Goal: Information Seeking & Learning: Learn about a topic

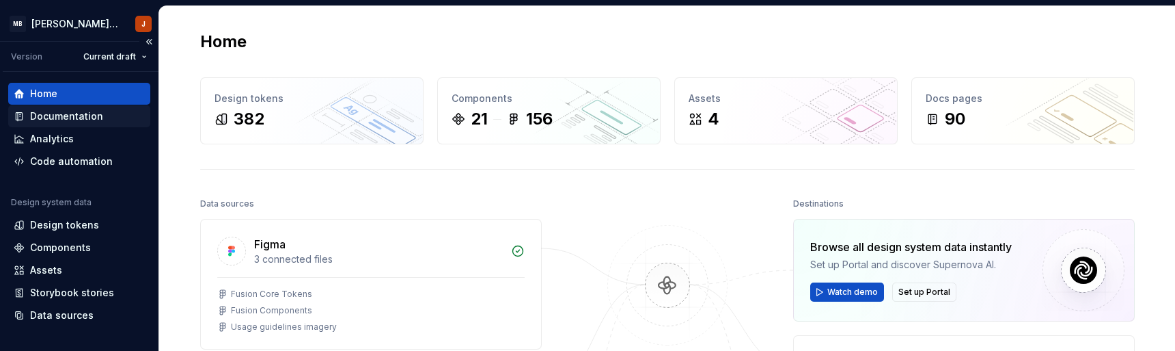
click at [71, 122] on div "Documentation" at bounding box center [66, 116] width 73 height 14
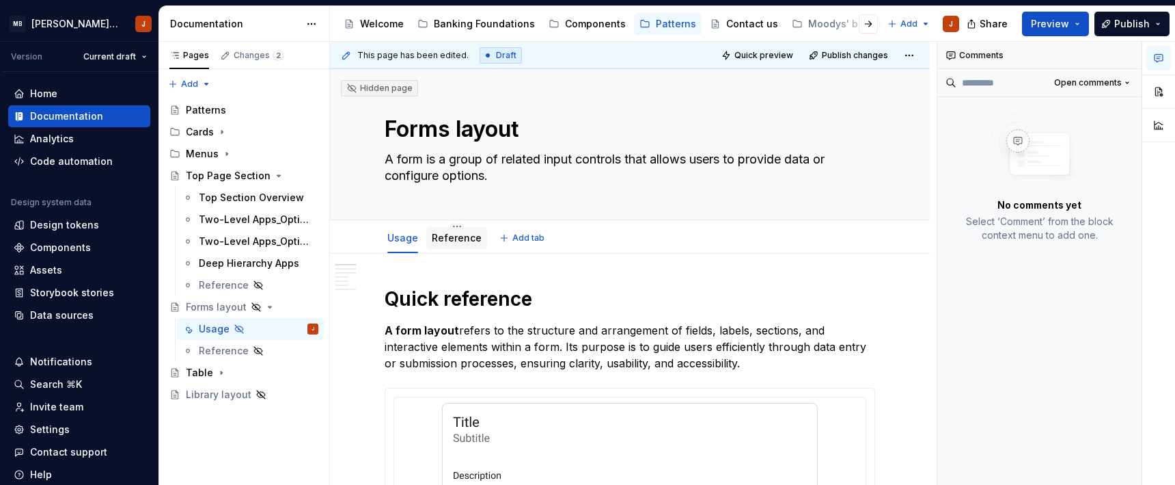
click at [454, 246] on div "Reference" at bounding box center [456, 238] width 61 height 22
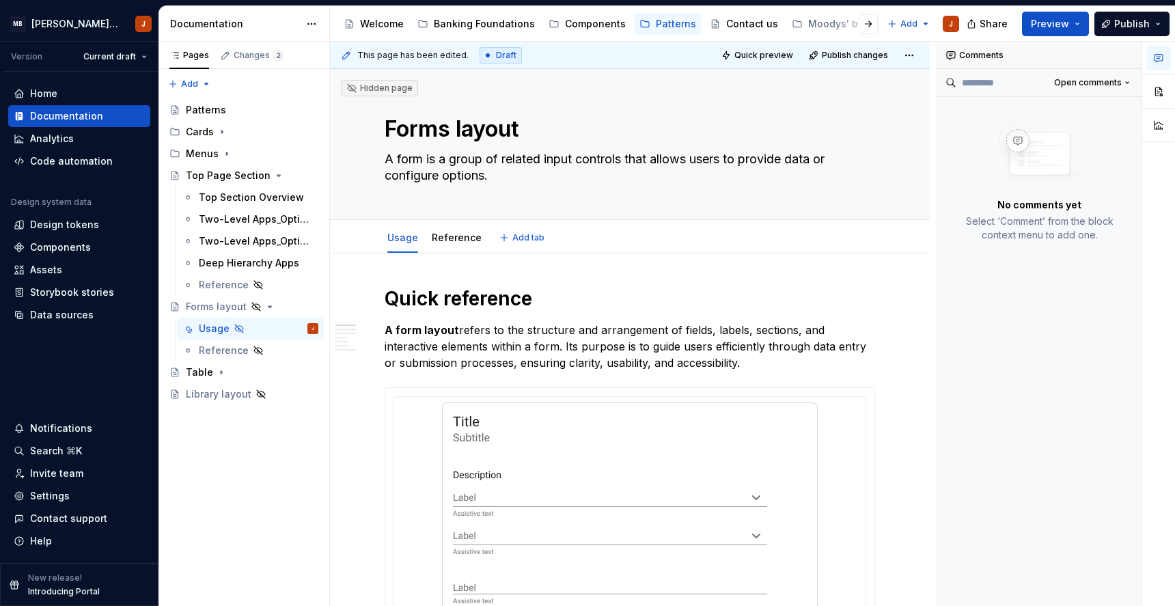
type textarea "*"
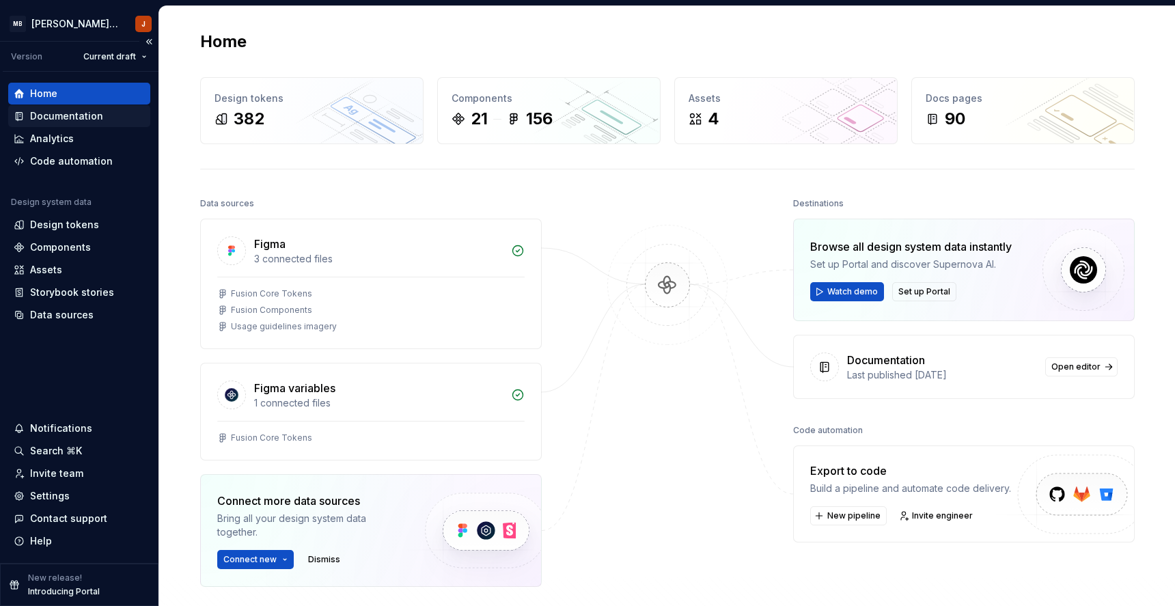
click at [78, 124] on div "Documentation" at bounding box center [79, 116] width 142 height 22
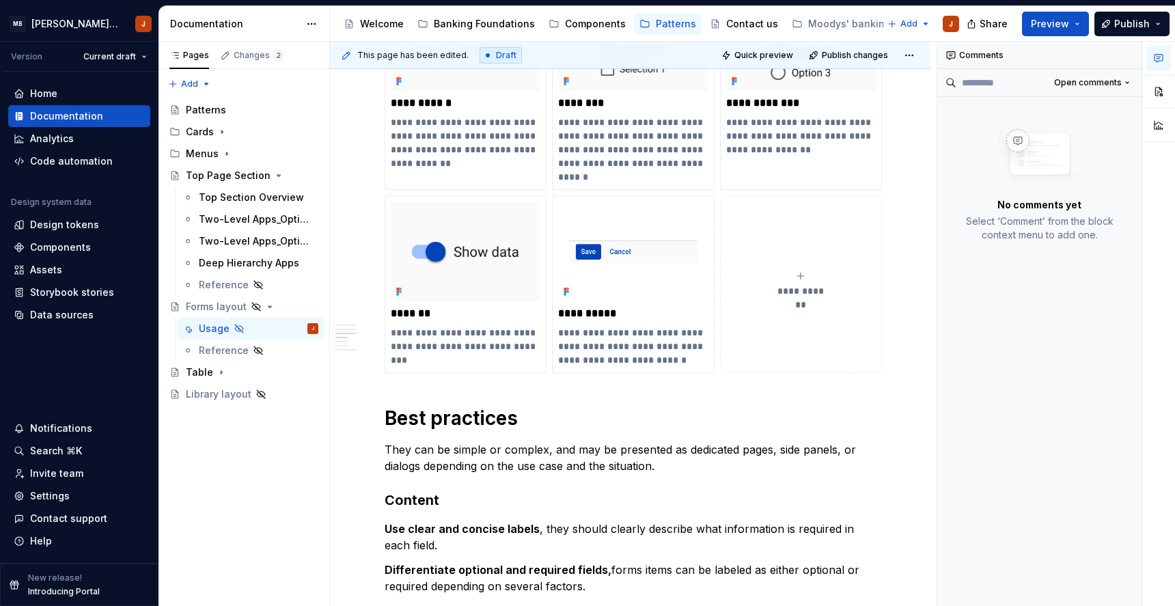
scroll to position [859, 0]
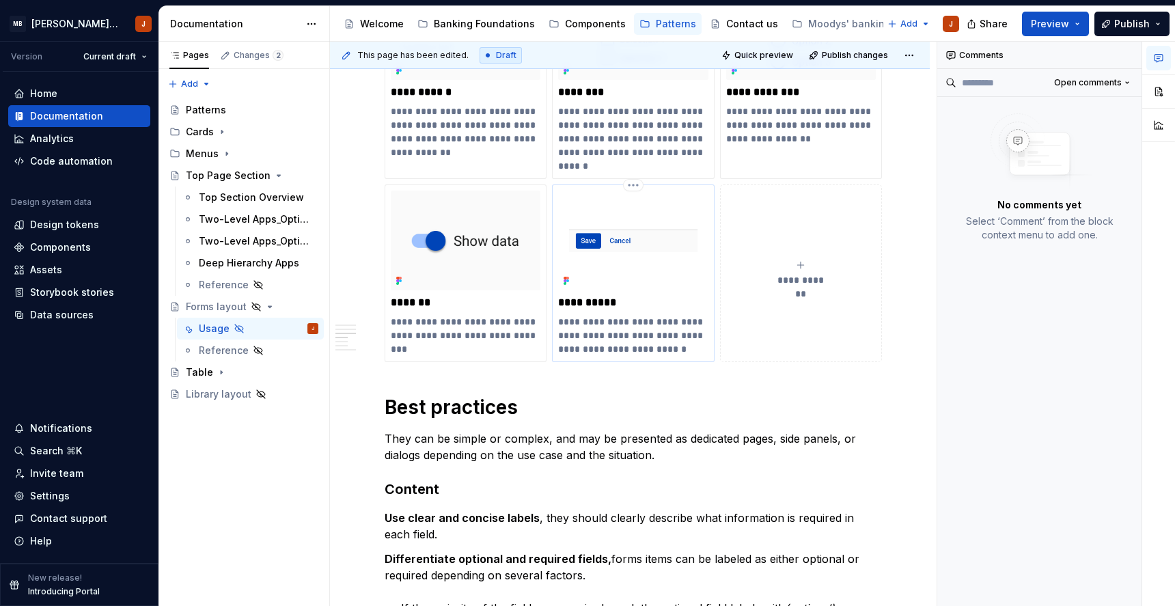
click at [597, 303] on p "**********" at bounding box center [633, 303] width 150 height 14
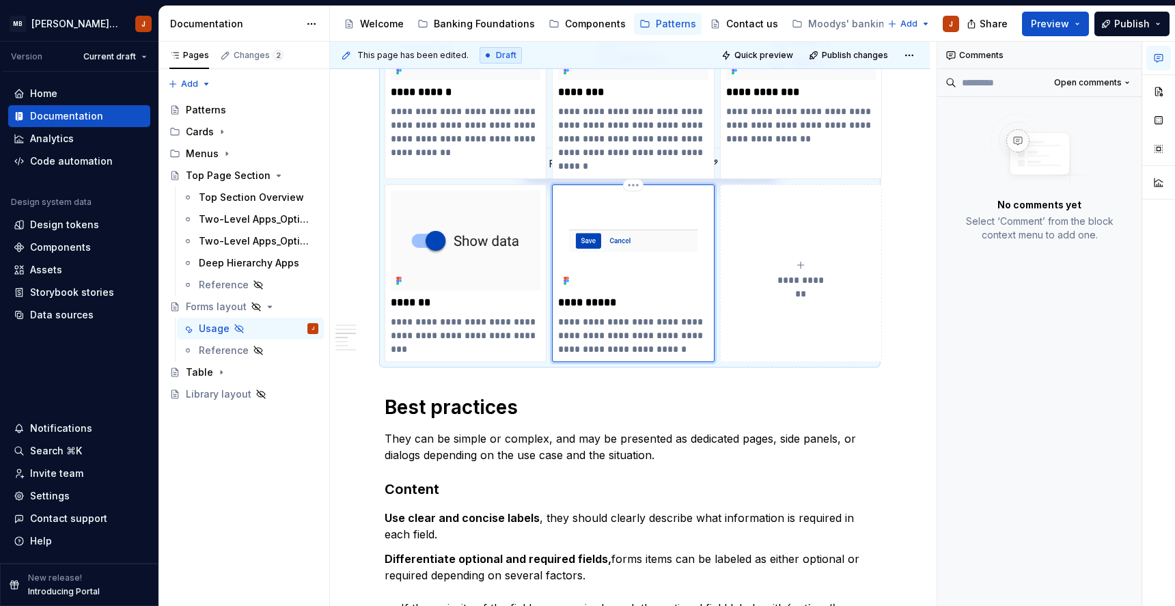
click at [625, 243] on img at bounding box center [633, 241] width 150 height 100
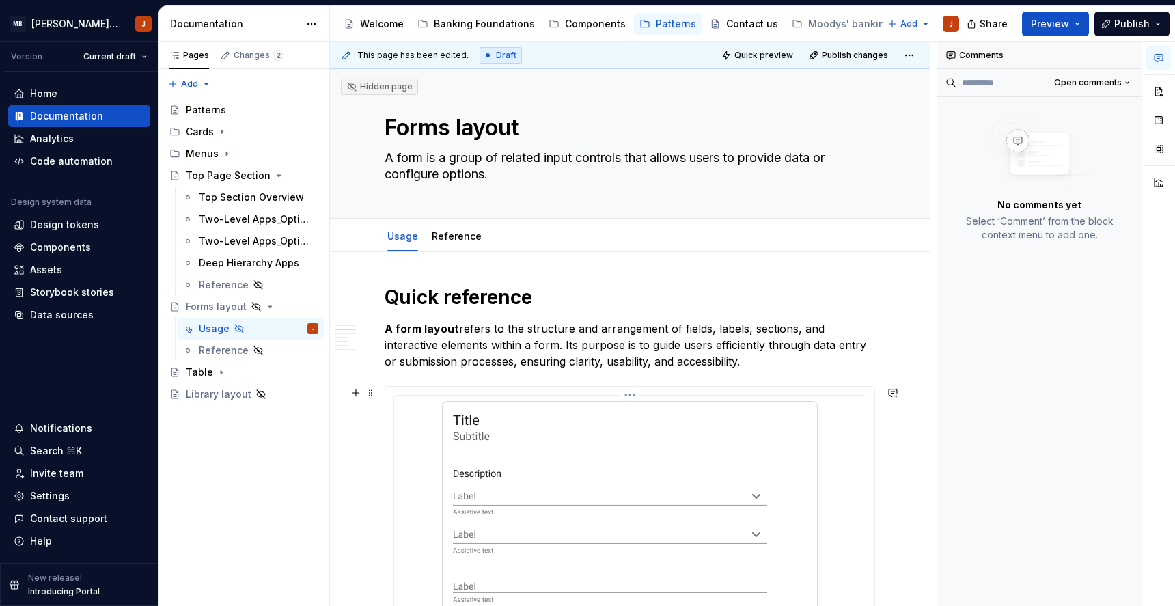
scroll to position [0, 0]
click at [765, 56] on span "Quick preview" at bounding box center [764, 55] width 59 height 11
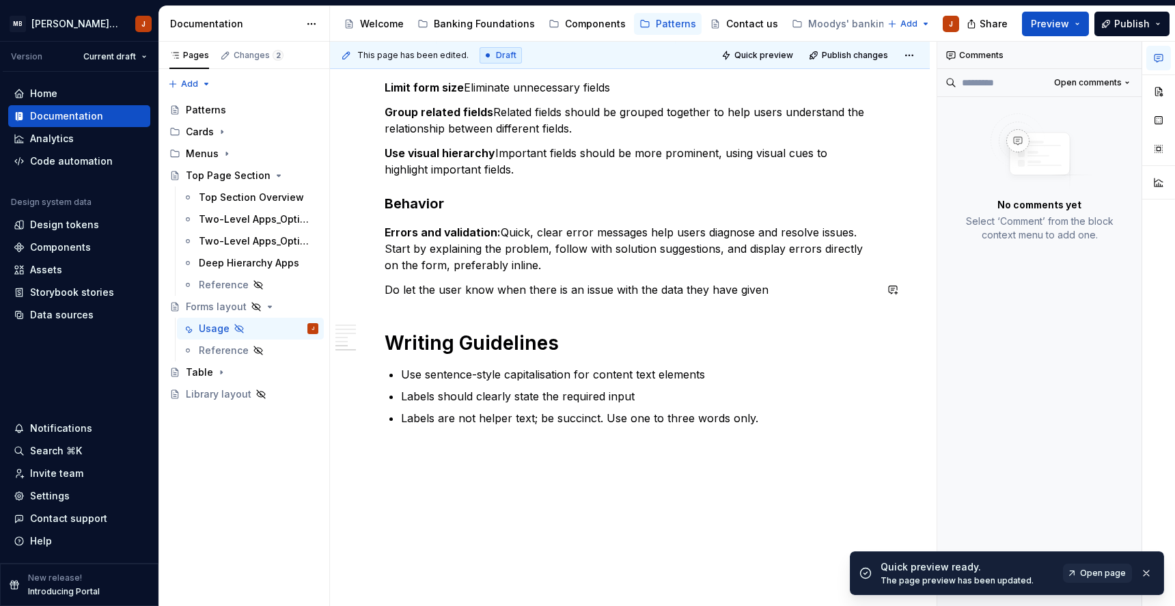
scroll to position [2347, 0]
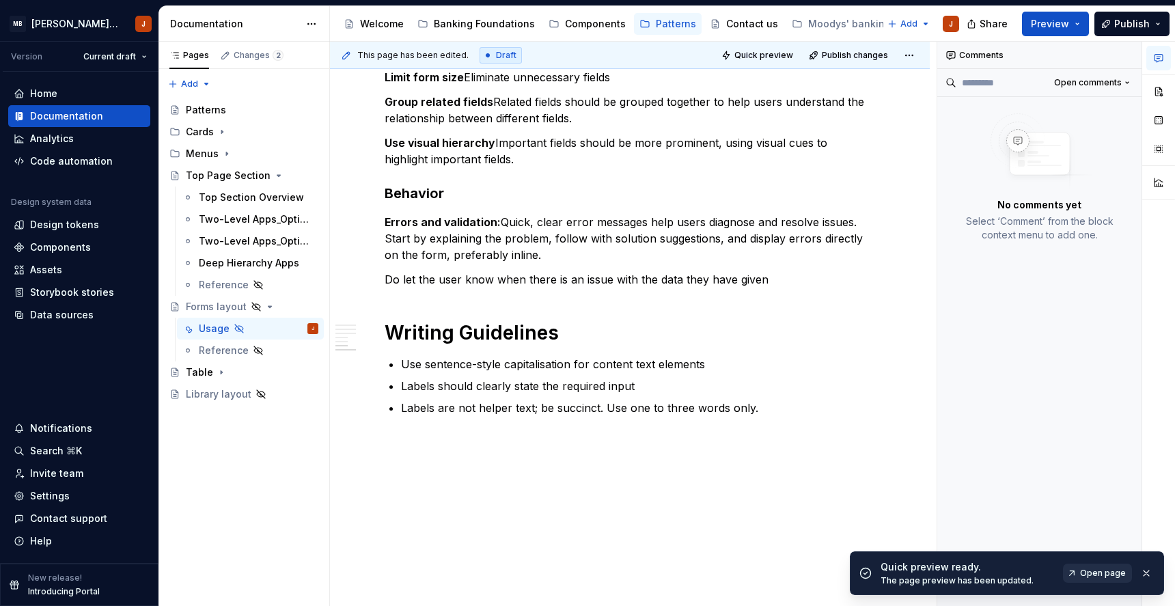
click at [1095, 573] on span "Open page" at bounding box center [1103, 573] width 46 height 11
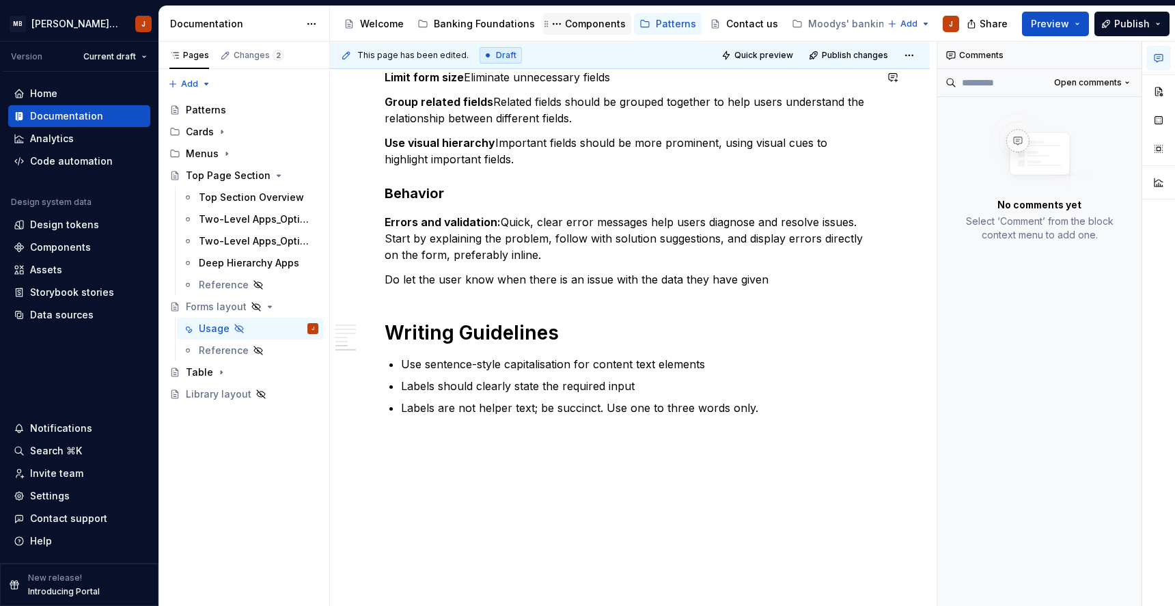
click at [588, 27] on div "Components" at bounding box center [595, 24] width 61 height 14
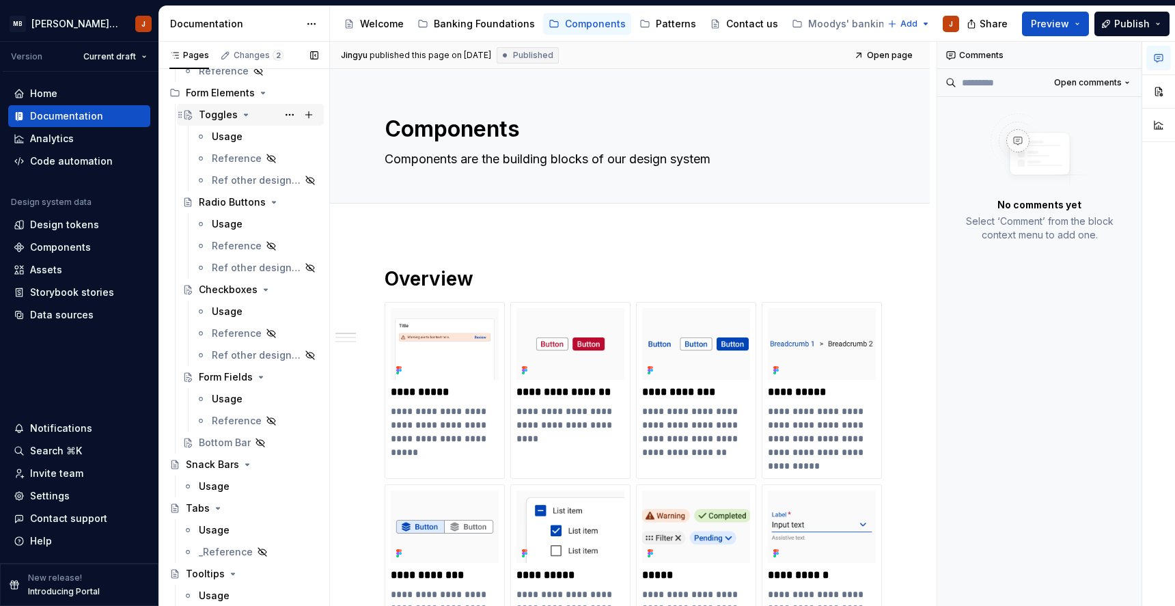
scroll to position [299, 0]
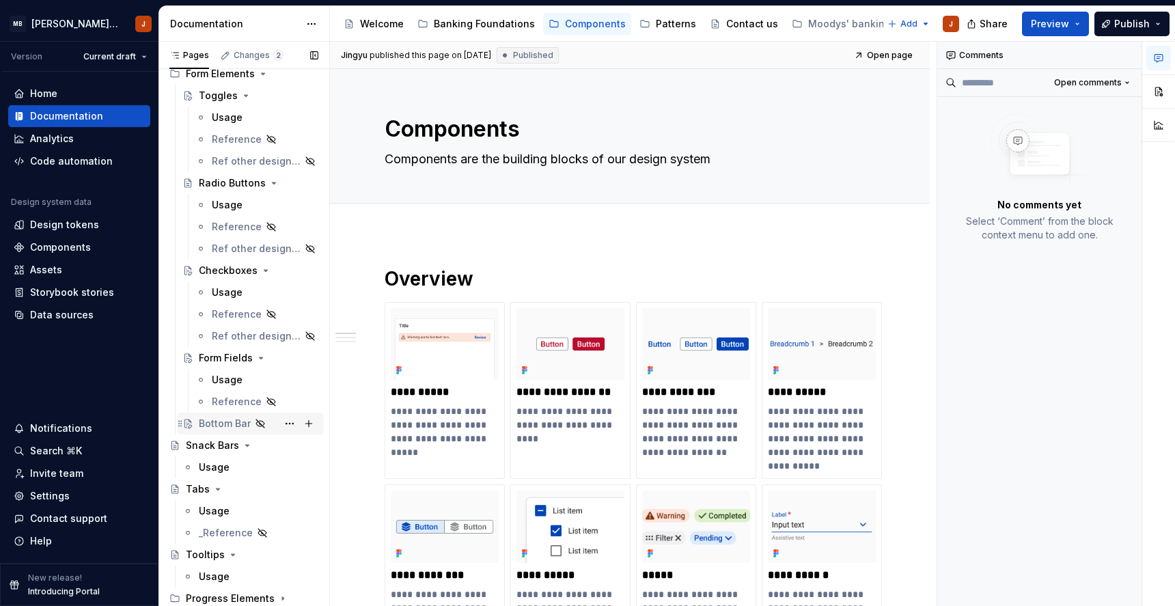
click at [221, 421] on div "Bottom Bar" at bounding box center [225, 424] width 52 height 14
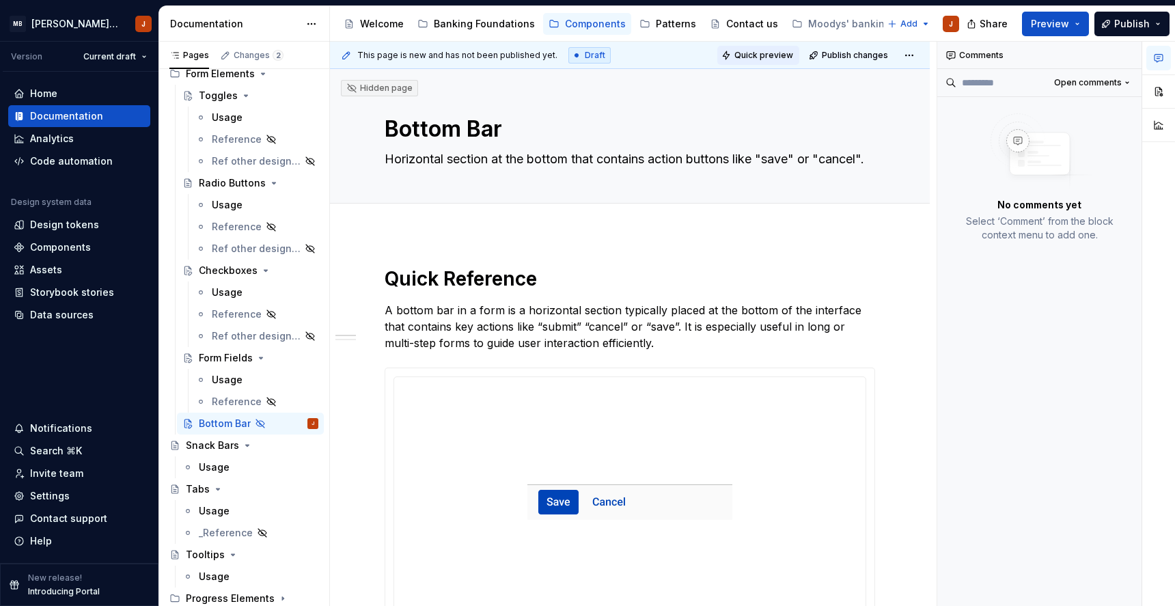
click at [766, 55] on span "Quick preview" at bounding box center [764, 55] width 59 height 11
click at [789, 54] on span "Quick preview" at bounding box center [764, 55] width 59 height 11
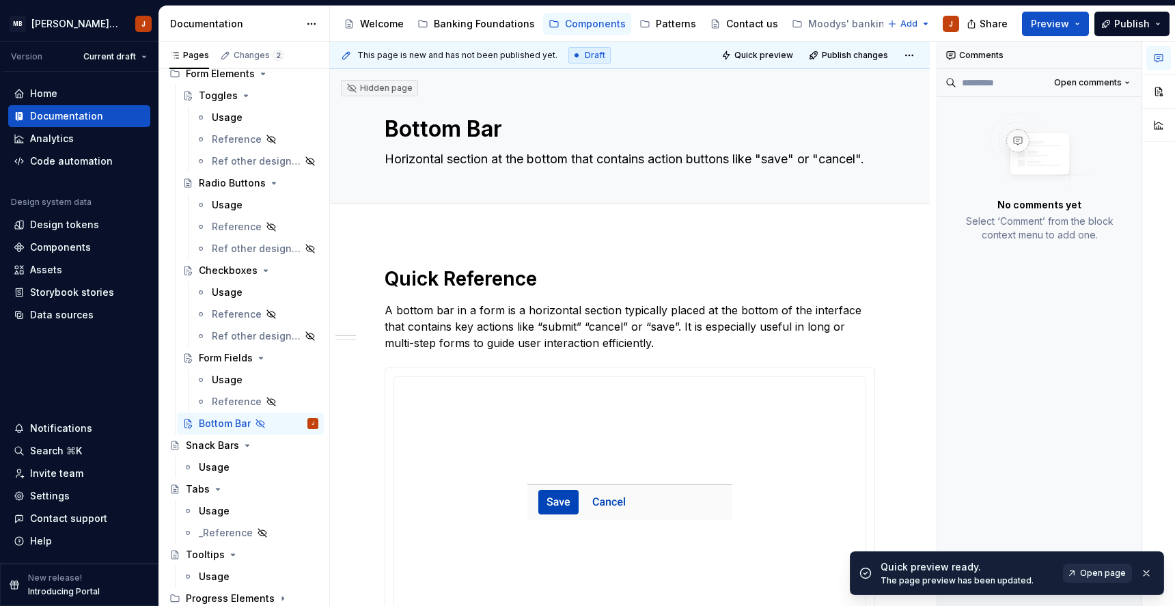
click at [1104, 572] on span "Open page" at bounding box center [1103, 573] width 46 height 11
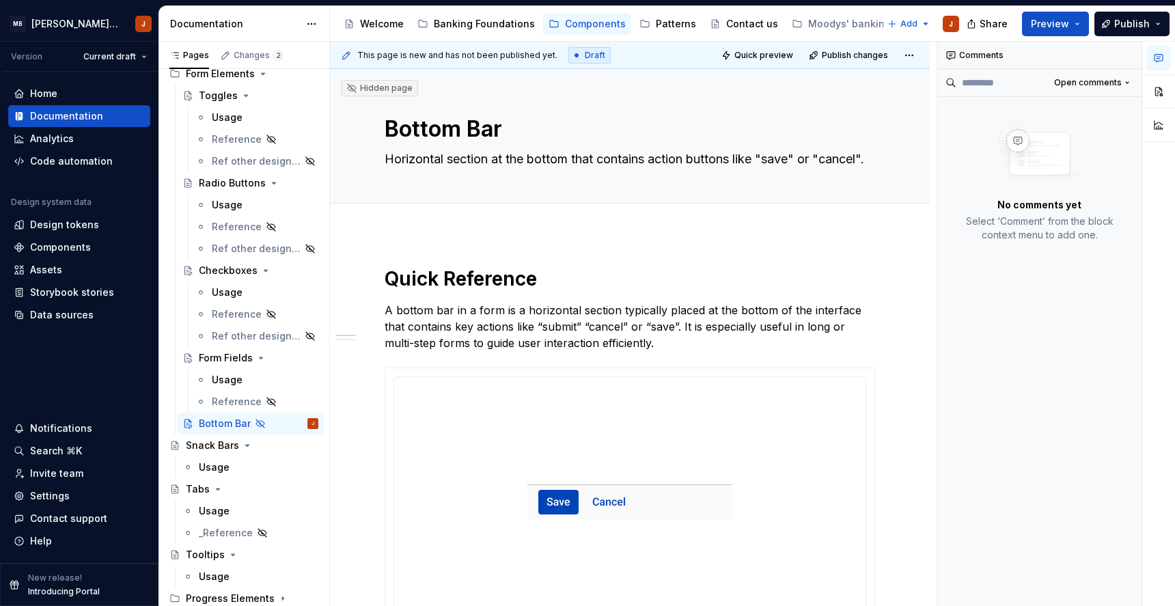
type textarea "*"
